Goal: Find specific page/section: Find specific page/section

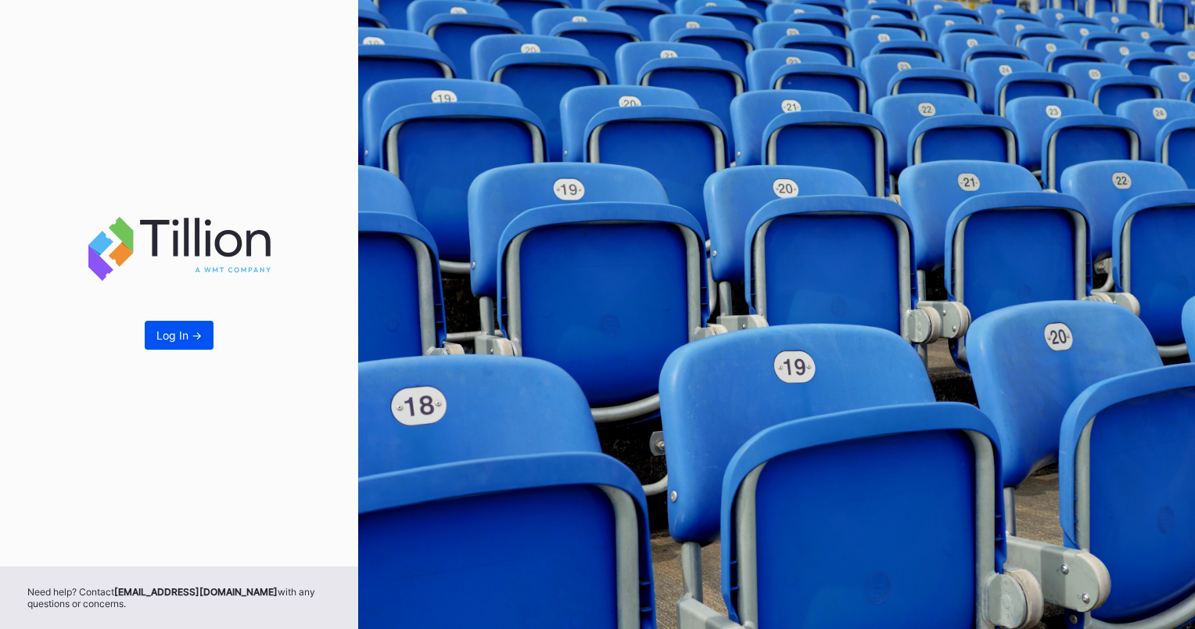
click at [173, 338] on div "Log In ->" at bounding box center [178, 335] width 45 height 13
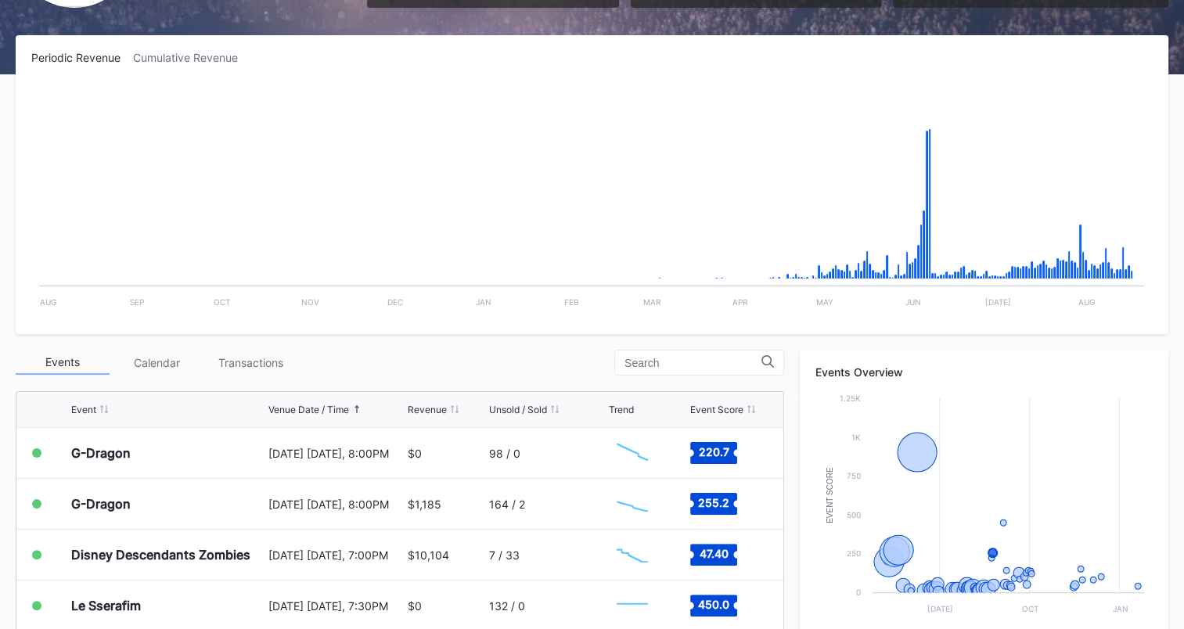
scroll to position [1705, 0]
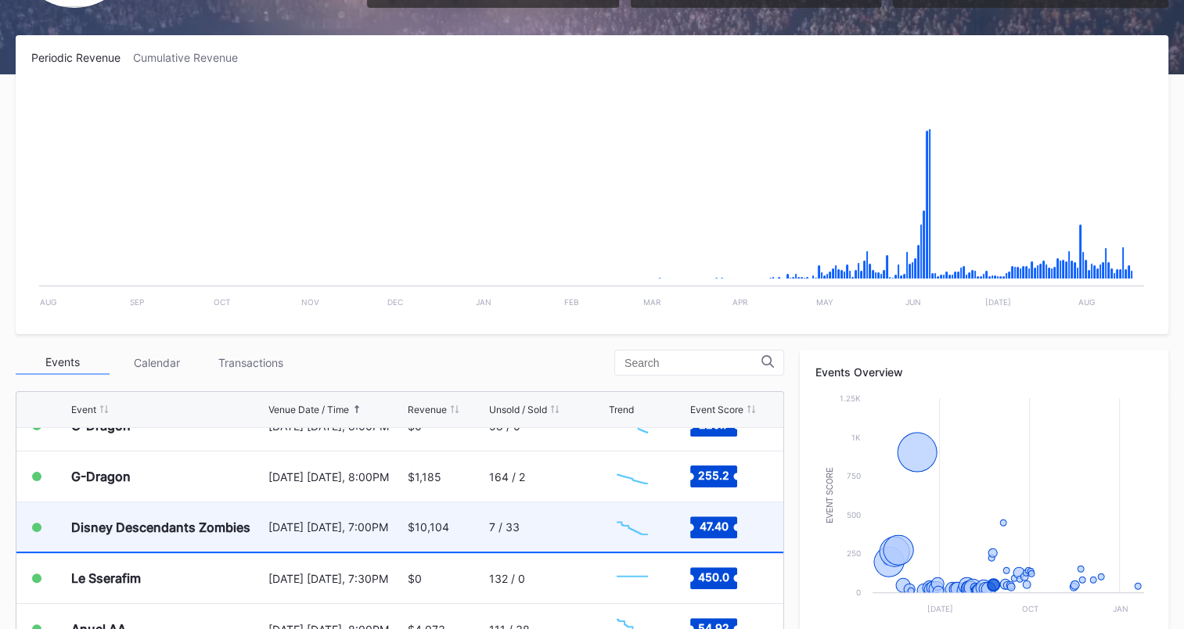
click at [551, 511] on div "7 / 33" at bounding box center [547, 526] width 116 height 49
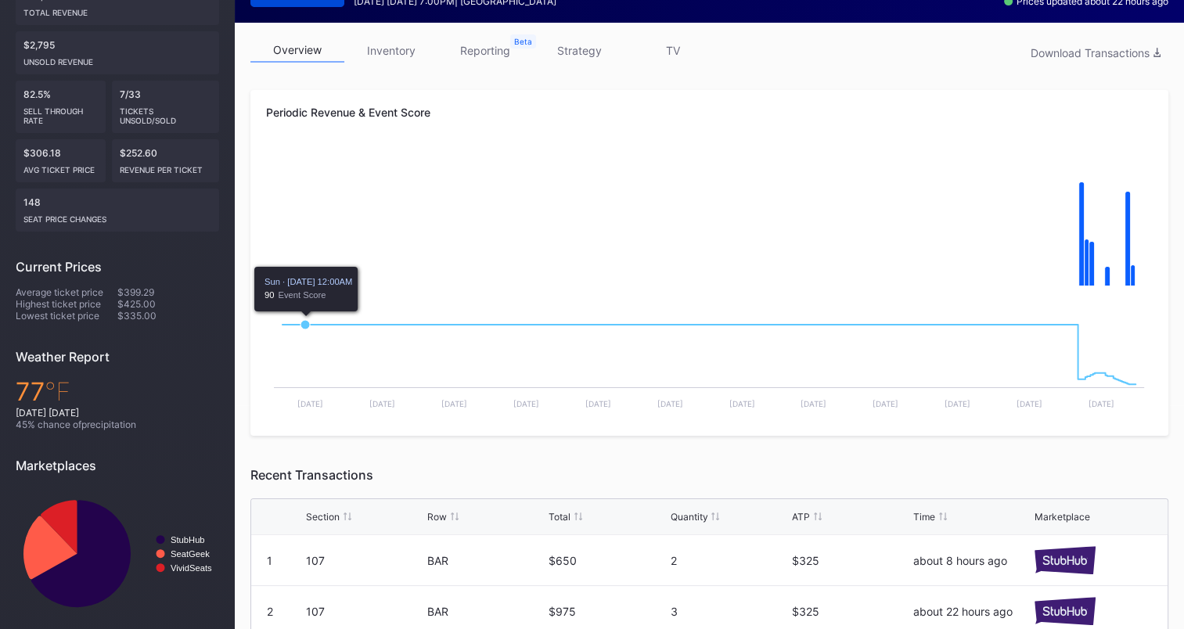
scroll to position [217, 0]
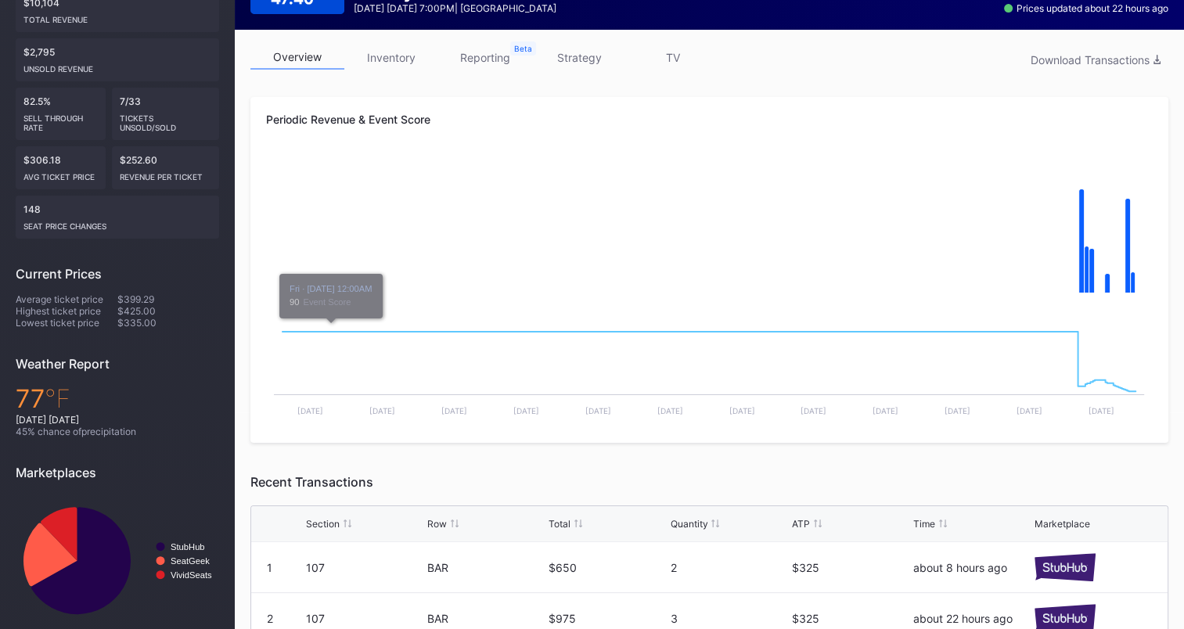
click at [388, 48] on link "inventory" at bounding box center [391, 57] width 94 height 24
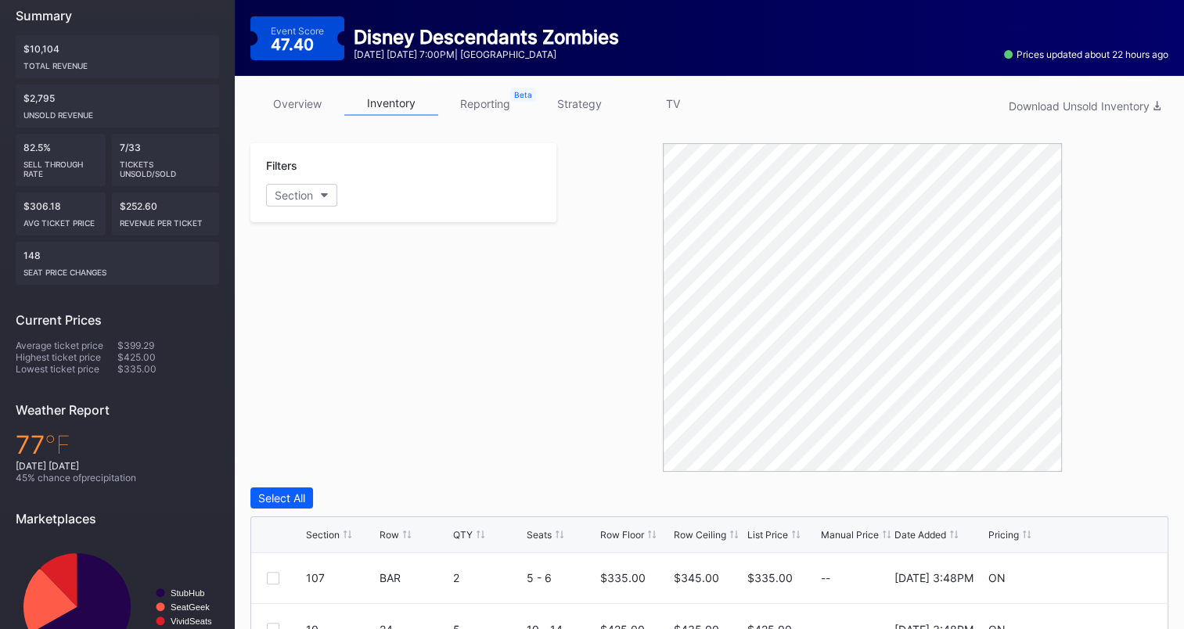
scroll to position [250, 0]
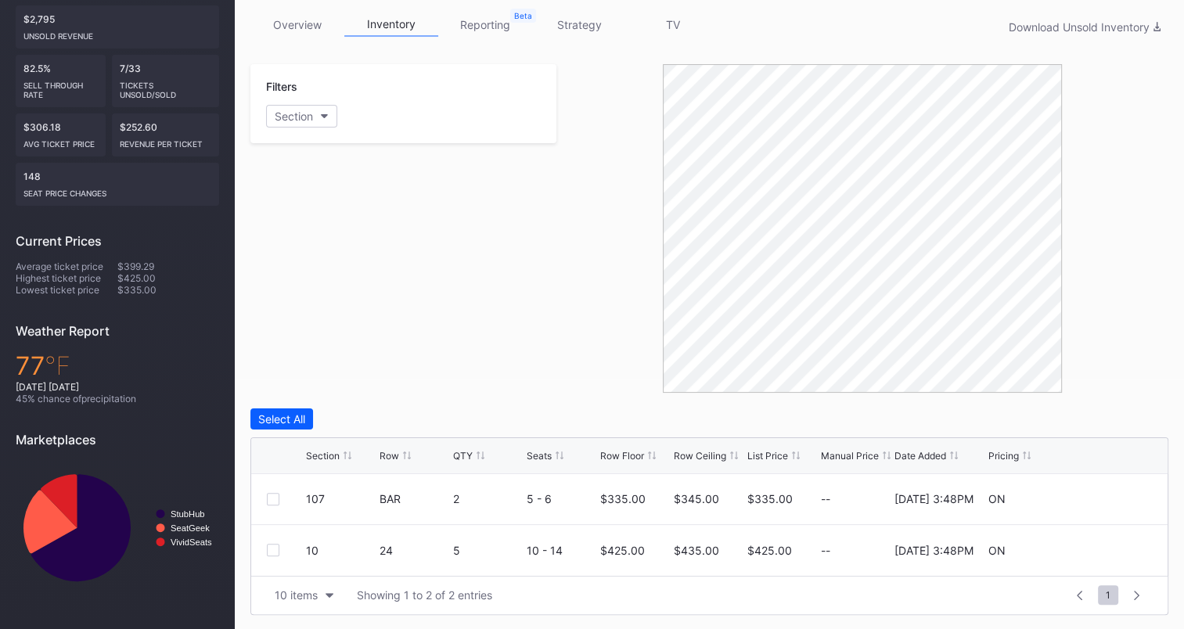
click at [302, 25] on link "overview" at bounding box center [297, 25] width 94 height 24
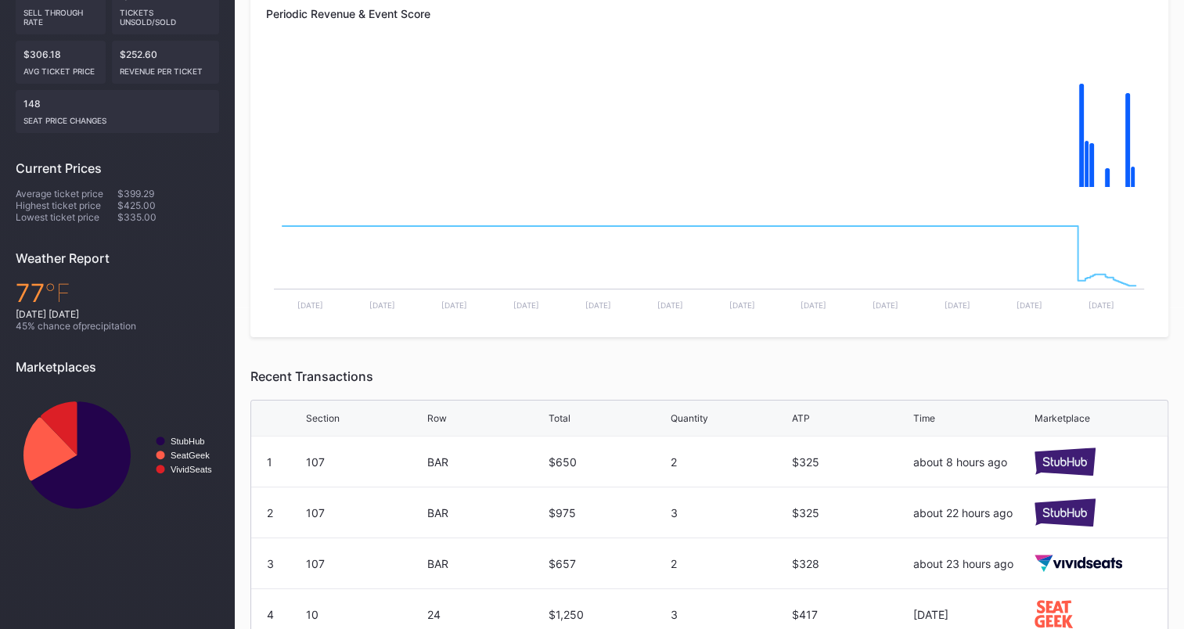
scroll to position [526, 0]
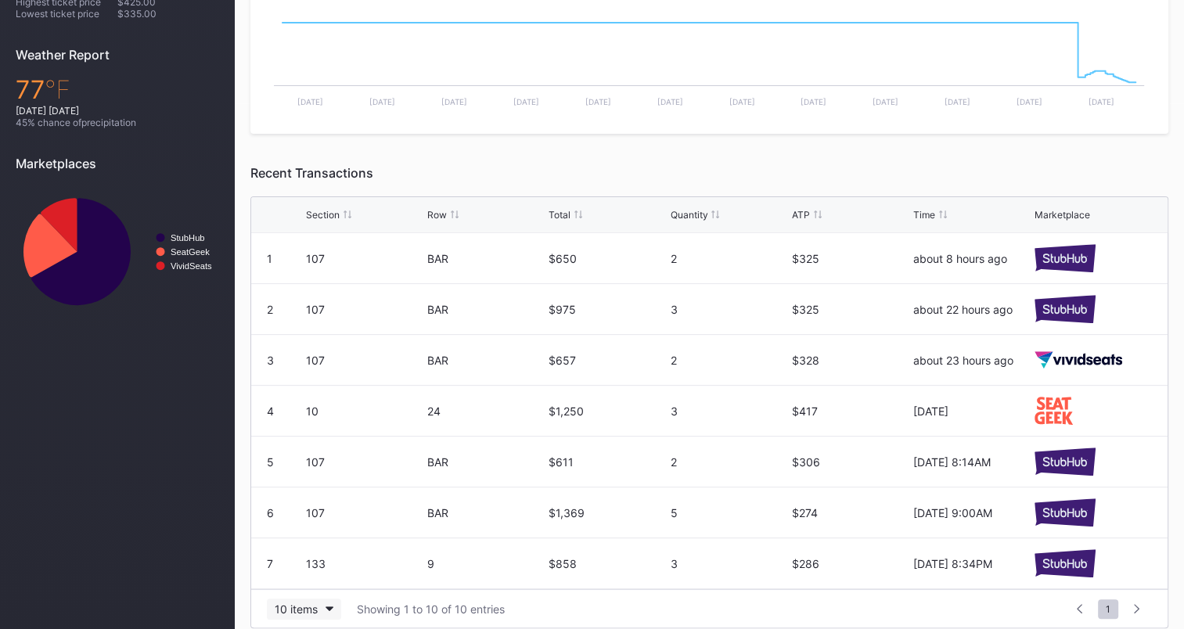
click at [294, 602] on div "10 items" at bounding box center [296, 608] width 43 height 13
click at [286, 559] on div "200 items" at bounding box center [304, 568] width 74 height 29
click at [799, 210] on div "ATP" at bounding box center [801, 215] width 18 height 12
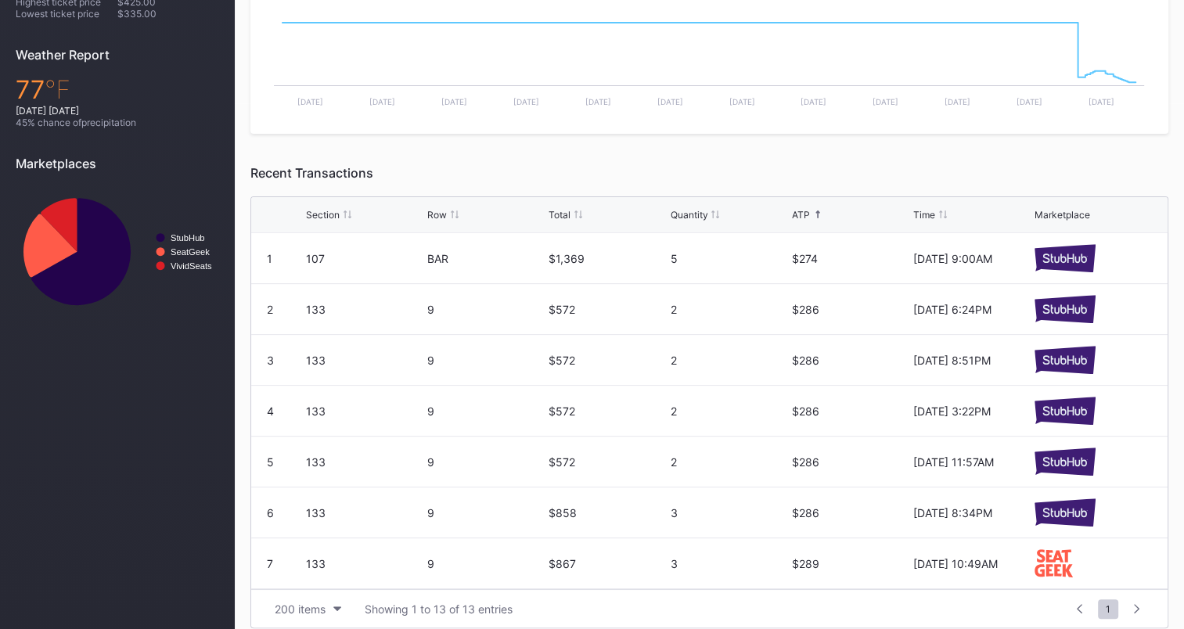
scroll to position [0, 0]
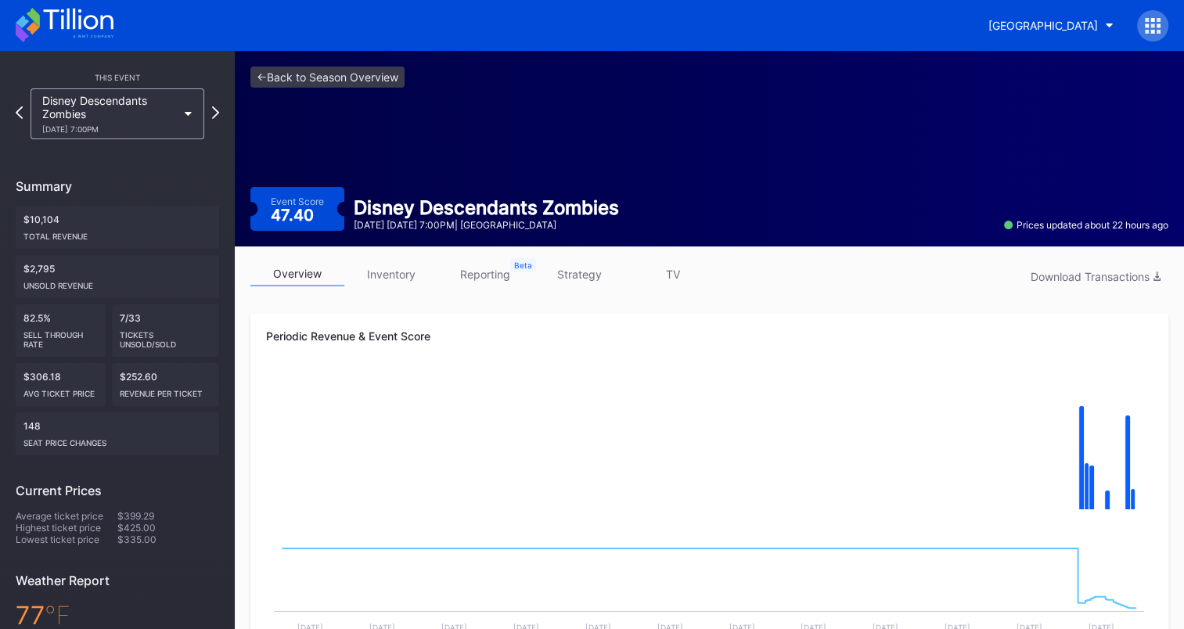
click at [81, 23] on icon at bounding box center [65, 25] width 98 height 34
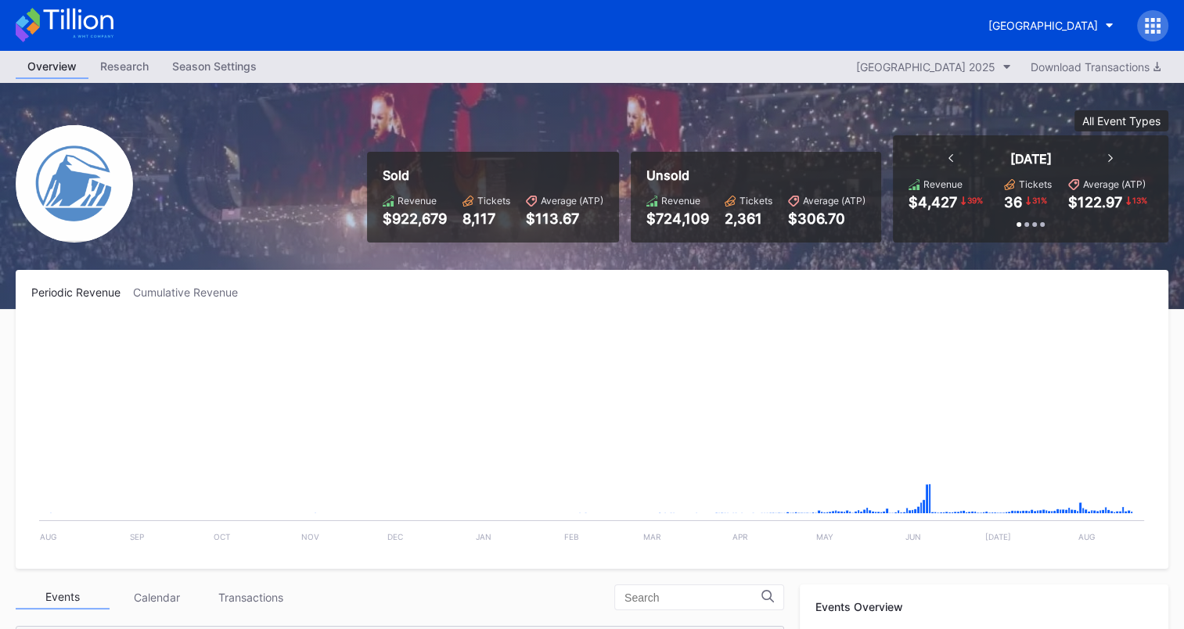
scroll to position [1627, 0]
